Goal: Task Accomplishment & Management: Manage account settings

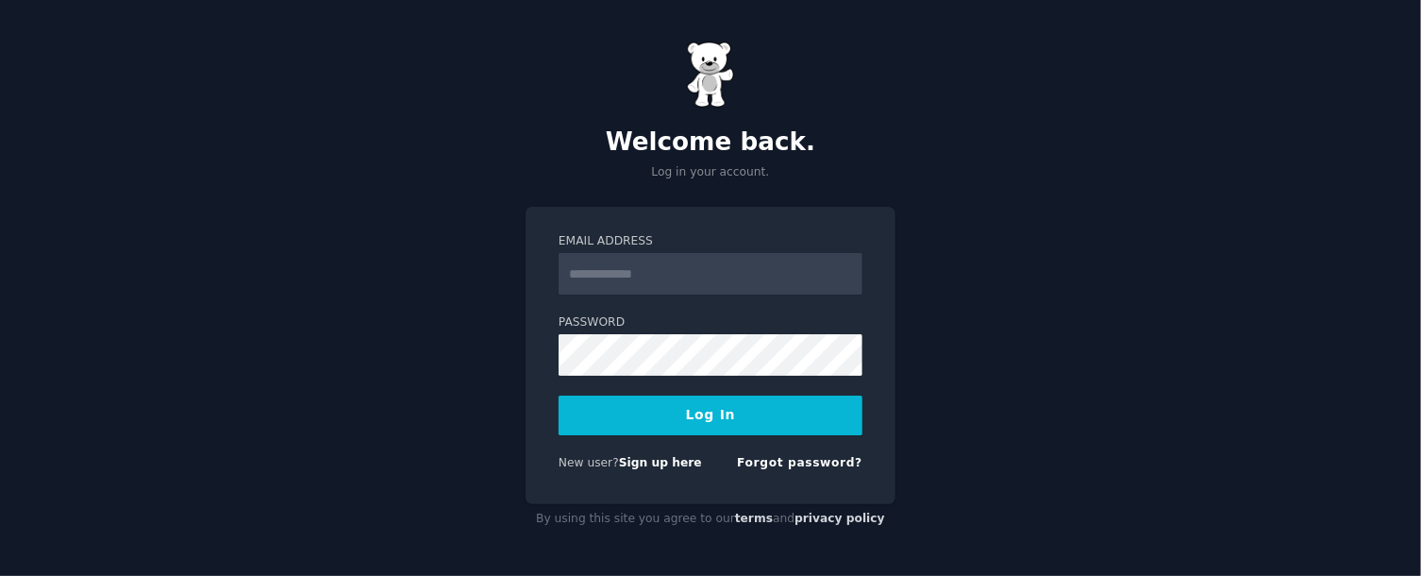
type input "**********"
click at [706, 409] on button "Log In" at bounding box center [711, 415] width 304 height 40
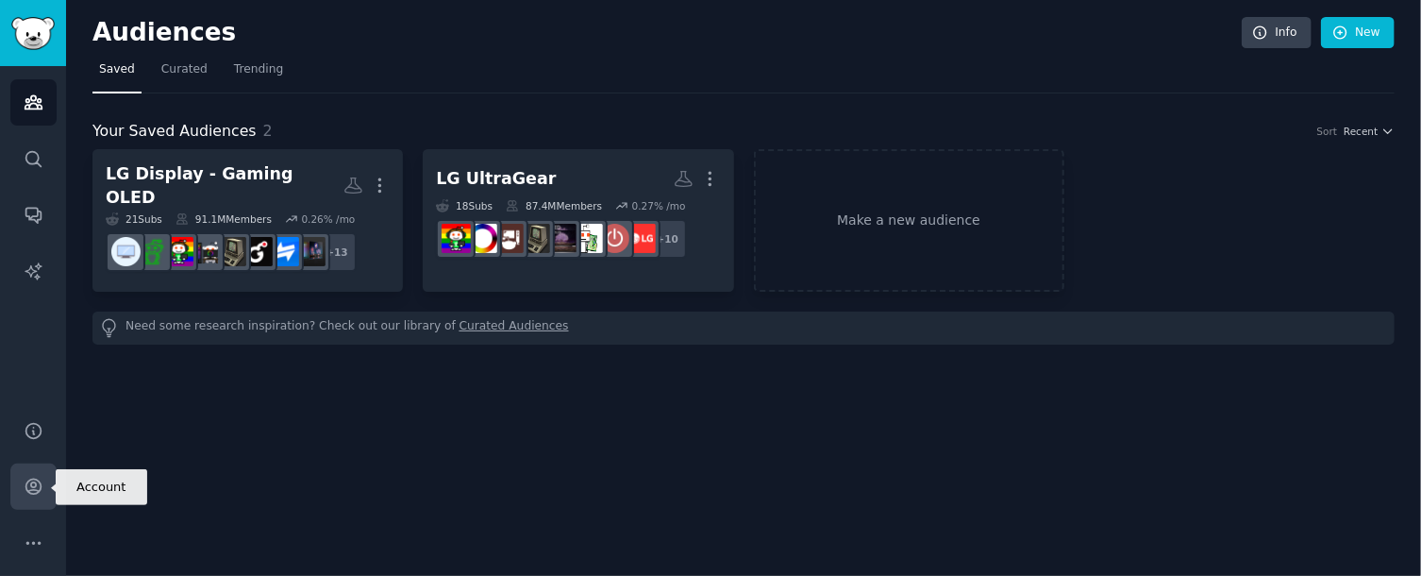
click at [35, 493] on icon "Sidebar" at bounding box center [32, 486] width 15 height 15
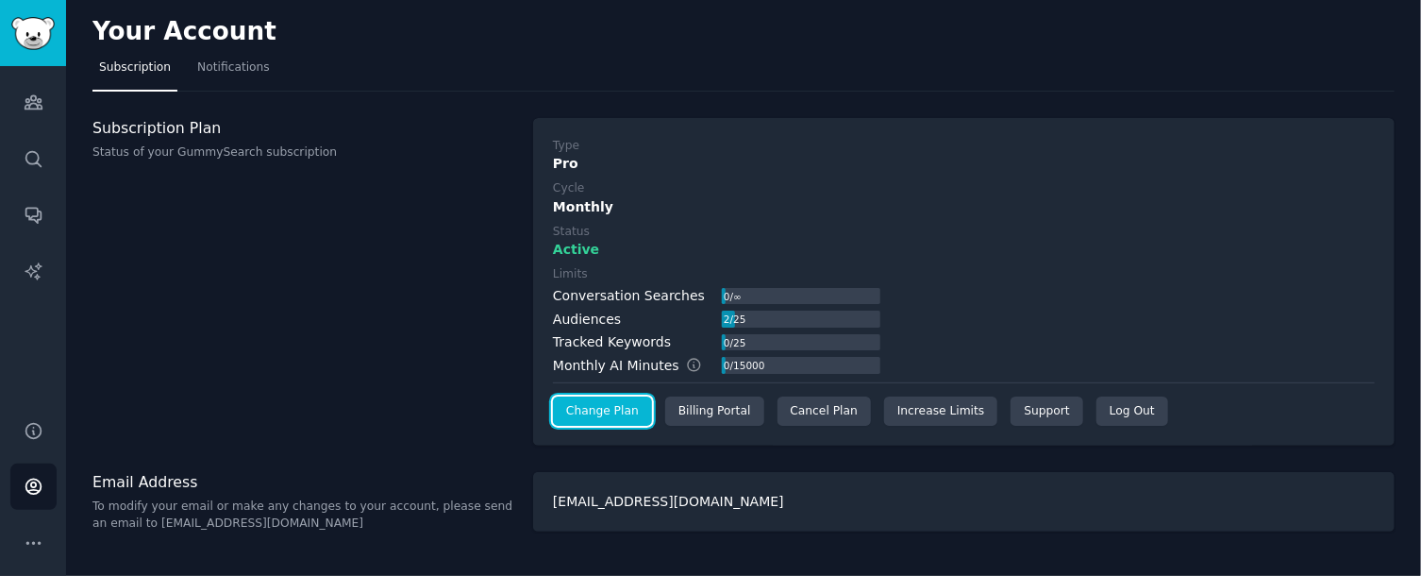
click at [619, 413] on link "Change Plan" at bounding box center [602, 411] width 99 height 30
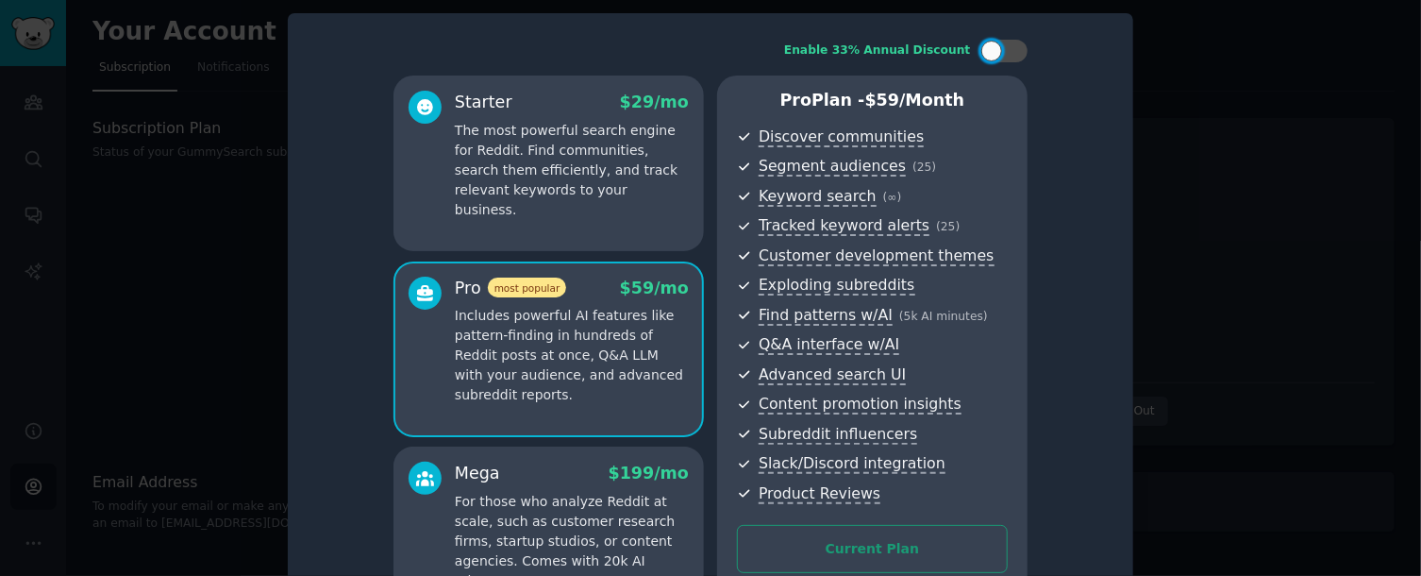
click at [604, 108] on div "Starter $ 29 /mo" at bounding box center [572, 103] width 234 height 24
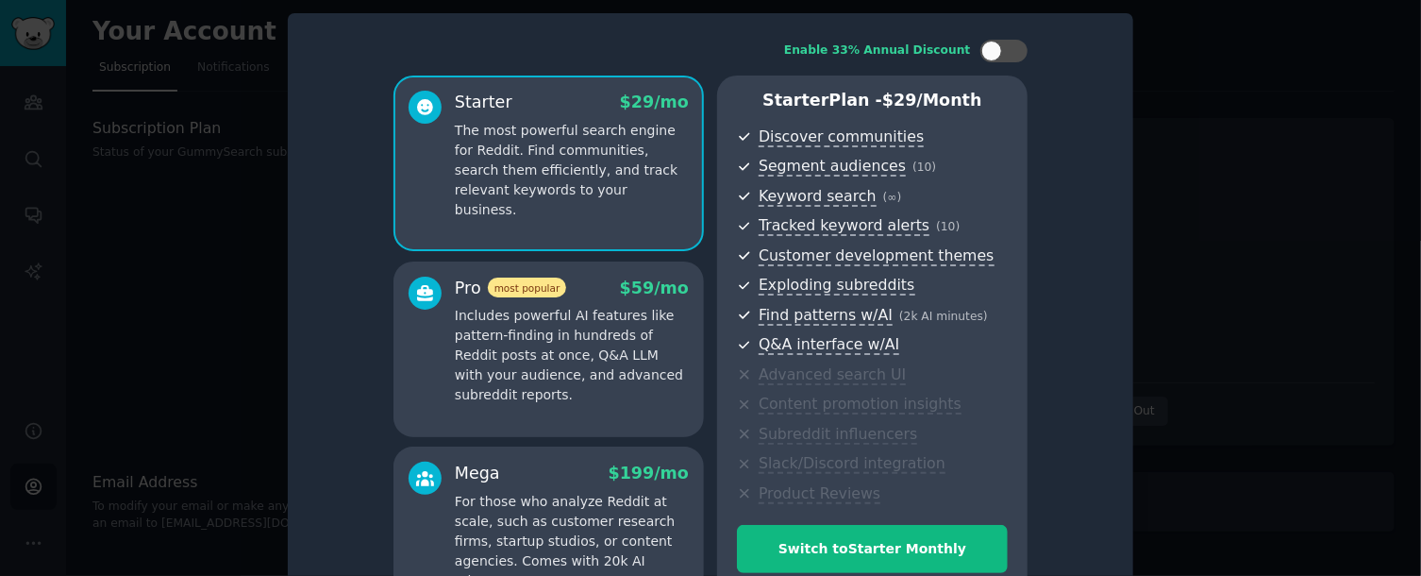
scroll to position [85, 0]
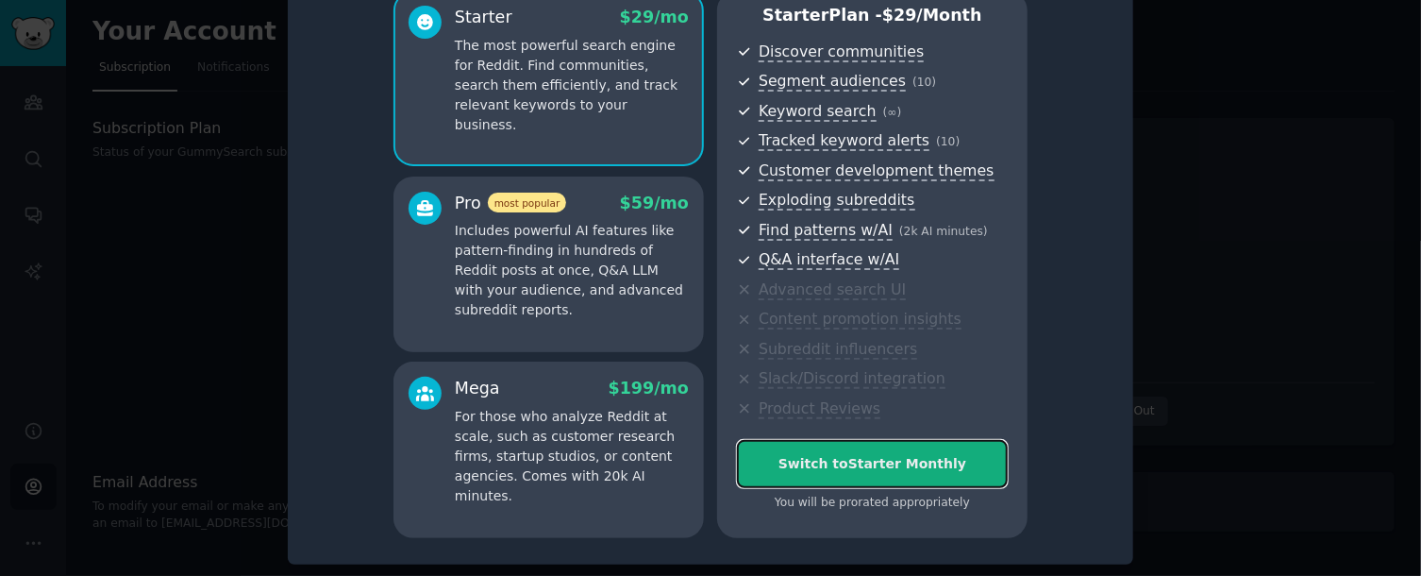
click at [880, 474] on button "Switch to Starter Monthly" at bounding box center [872, 464] width 271 height 48
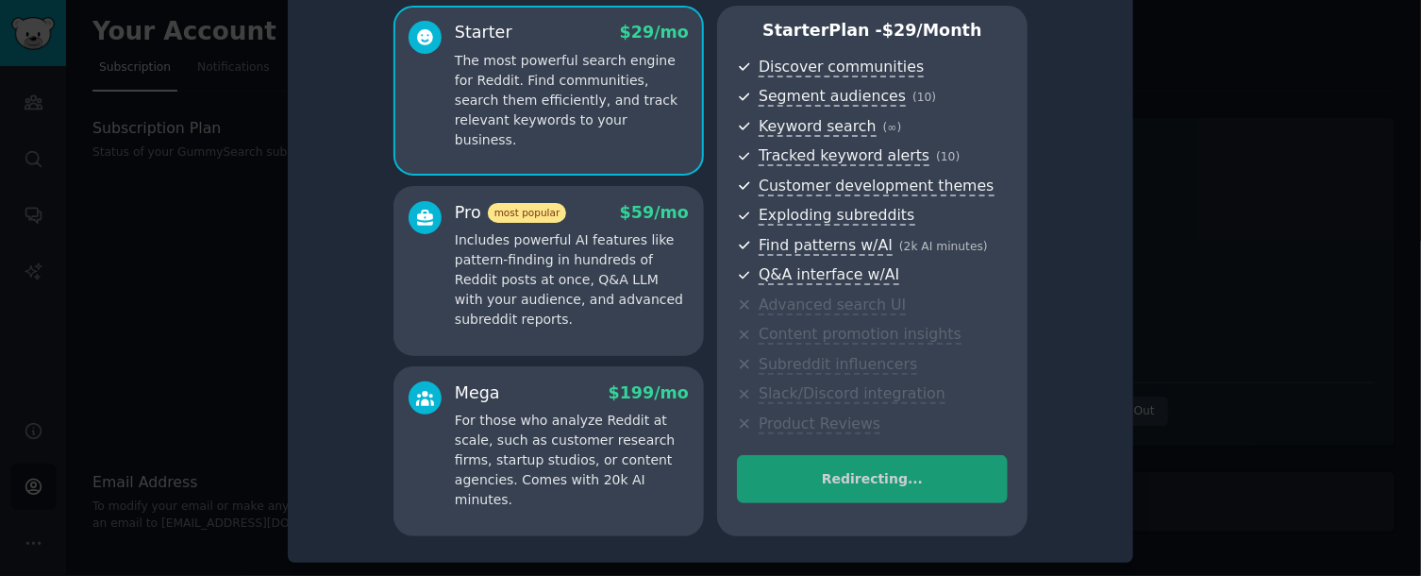
scroll to position [69, 0]
